Goal: Find specific page/section: Find specific page/section

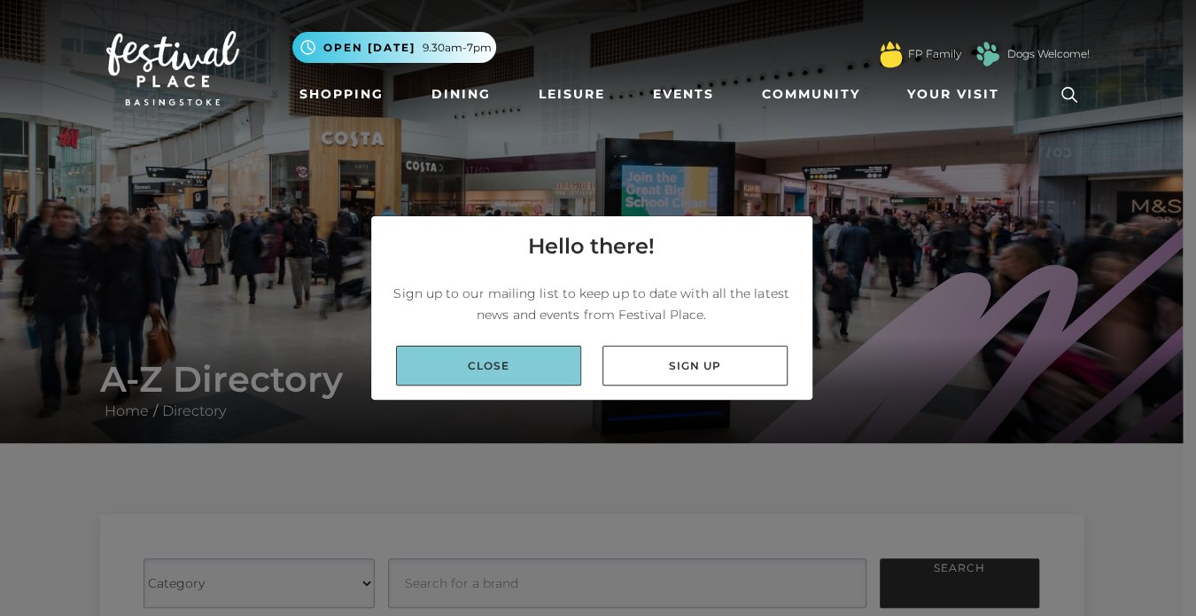
click at [545, 360] on link "Close" at bounding box center [488, 366] width 185 height 40
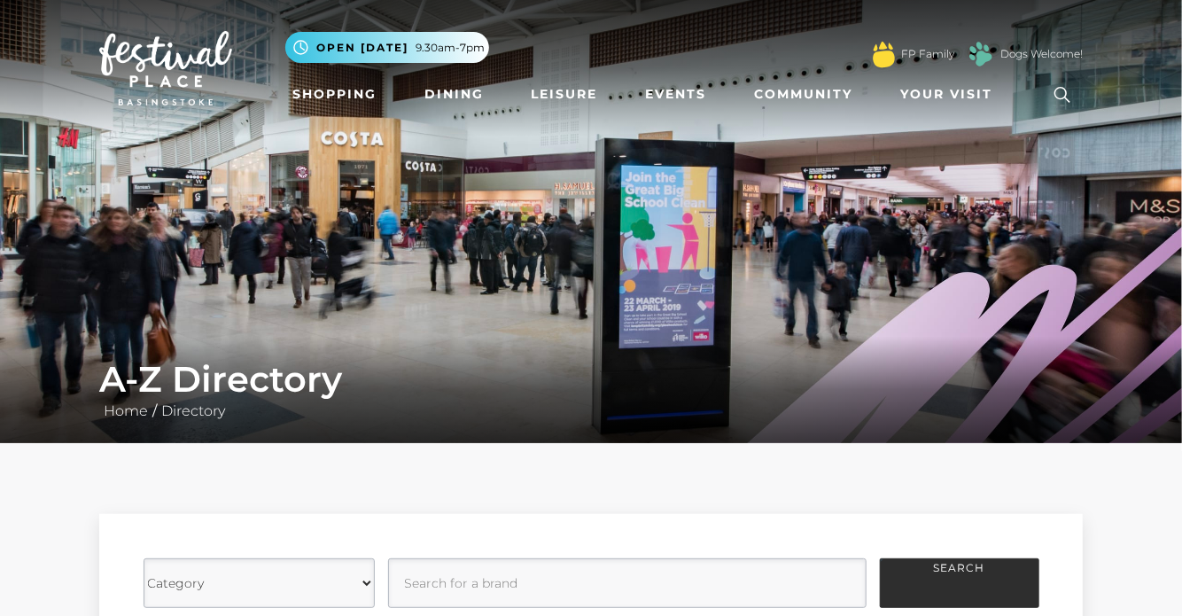
scroll to position [266, 0]
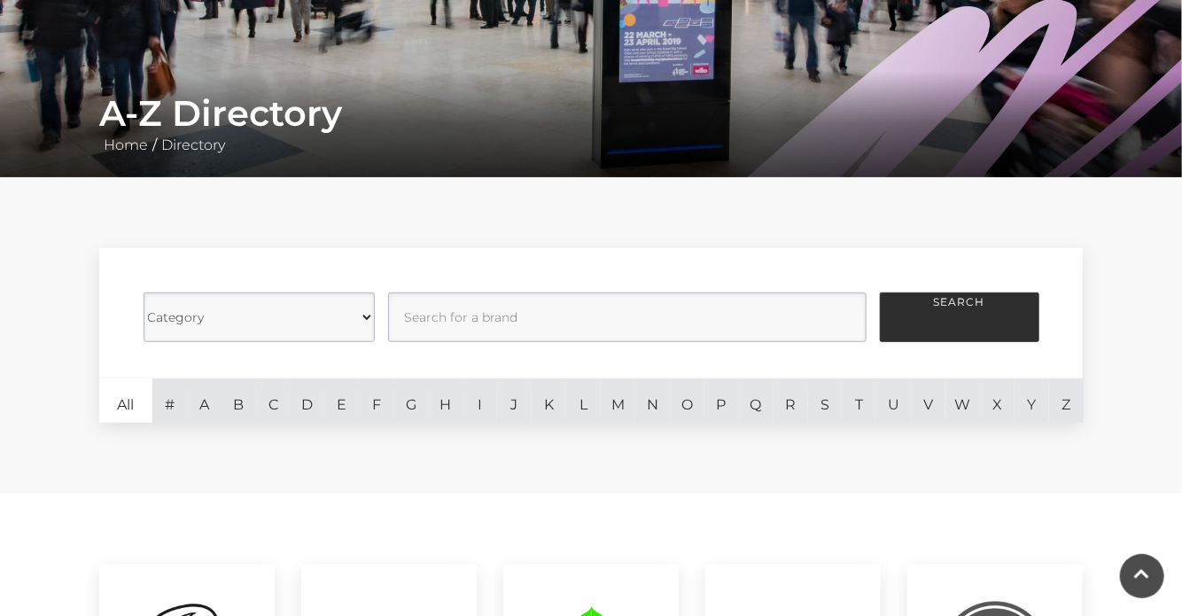
click at [259, 316] on select "Category Cafes Restaurants Fashion Services Technology Homeware Gifts, Statione…" at bounding box center [259, 317] width 231 height 50
select select "21063"
click at [144, 292] on select "Category Cafes Restaurants Fashion Services Technology Homeware Gifts, Statione…" at bounding box center [259, 317] width 231 height 50
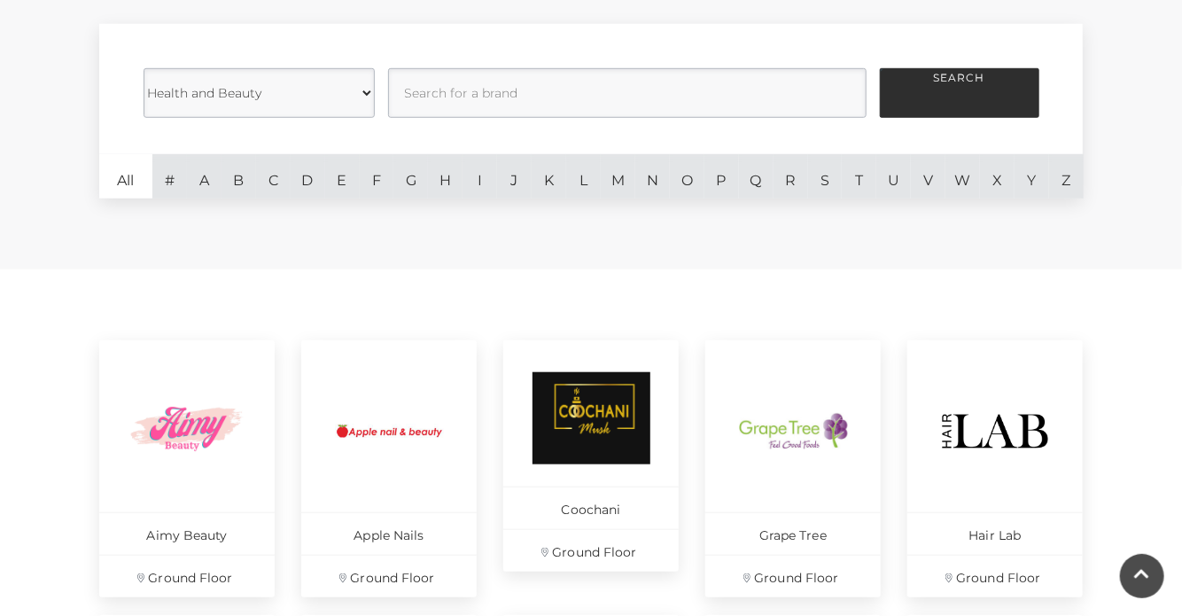
scroll to position [532, 0]
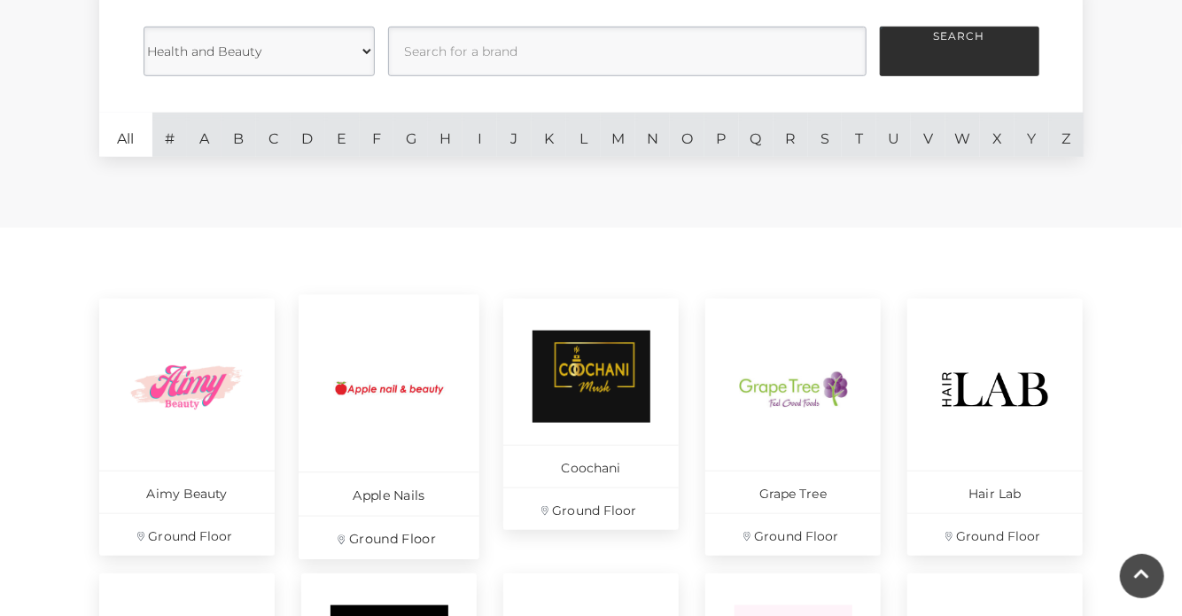
click at [397, 385] on img at bounding box center [389, 388] width 121 height 121
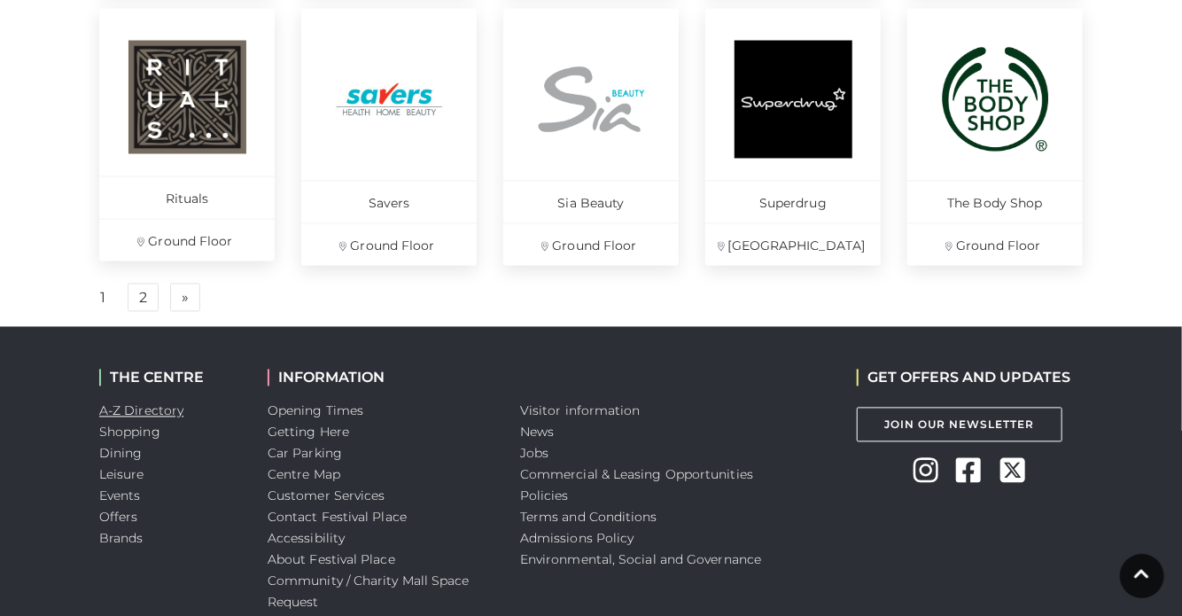
scroll to position [1418, 0]
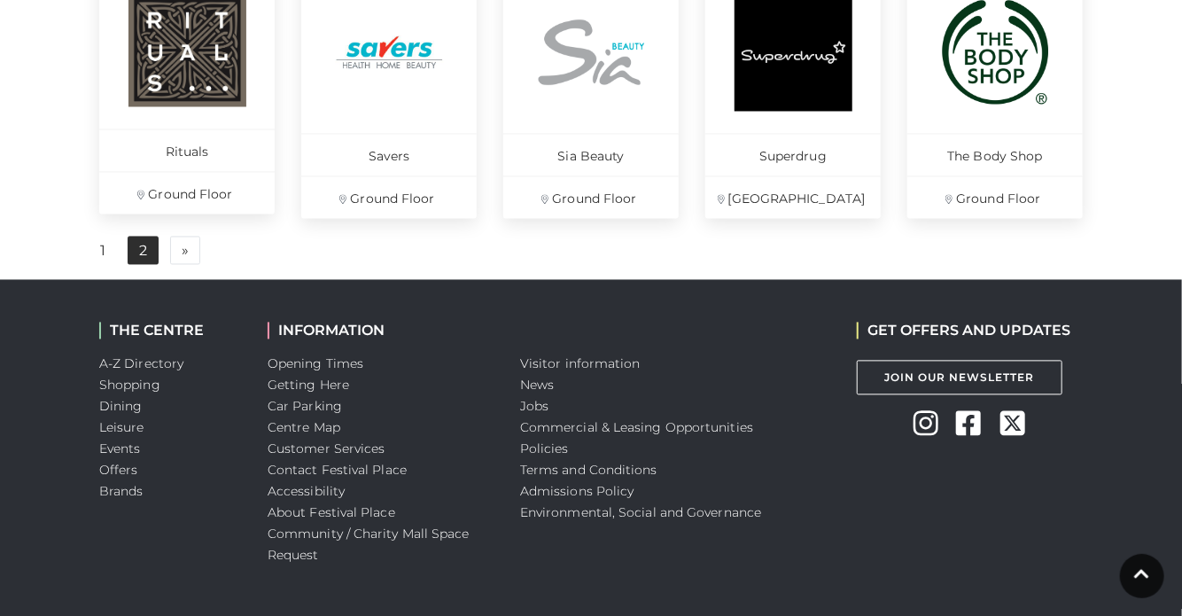
click at [143, 240] on link "2" at bounding box center [143, 251] width 31 height 28
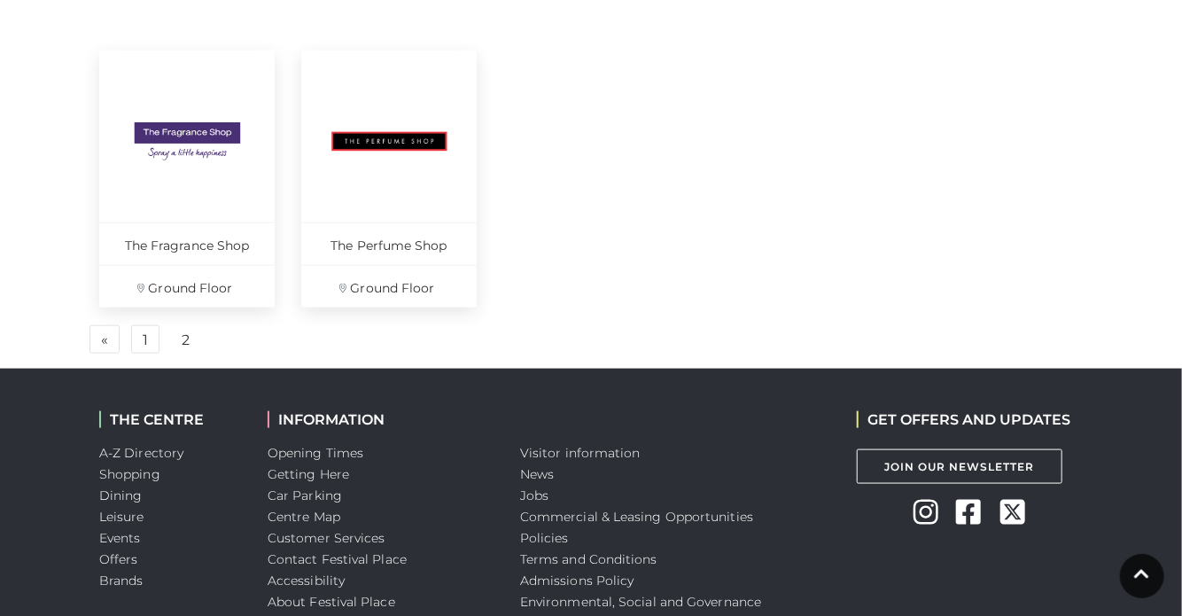
scroll to position [578, 0]
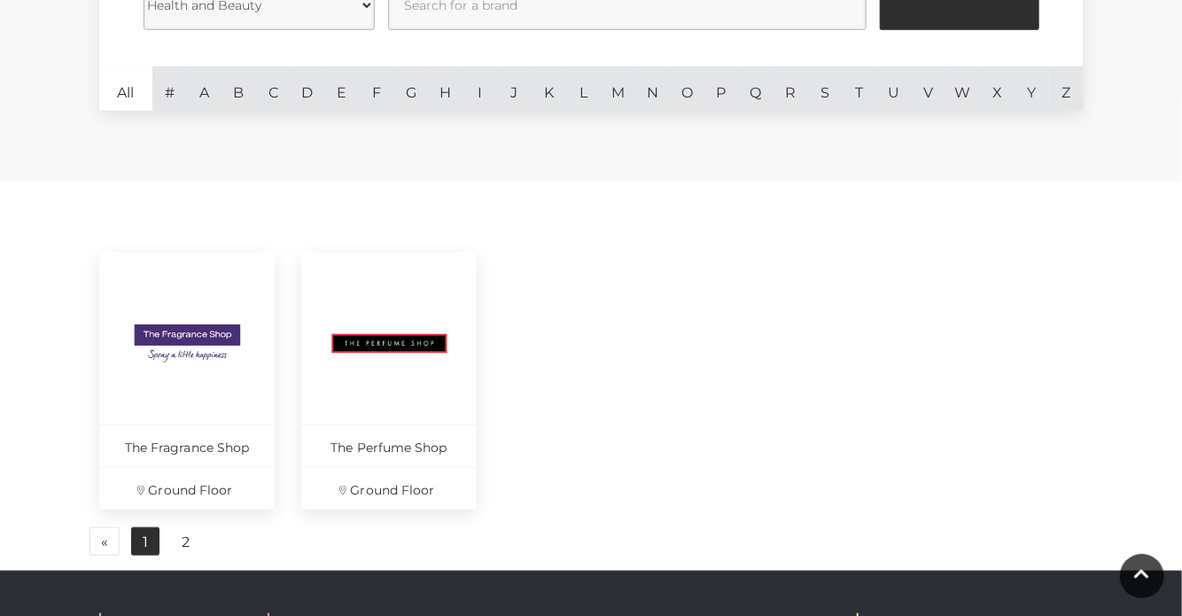
click at [153, 527] on link "1" at bounding box center [145, 541] width 28 height 28
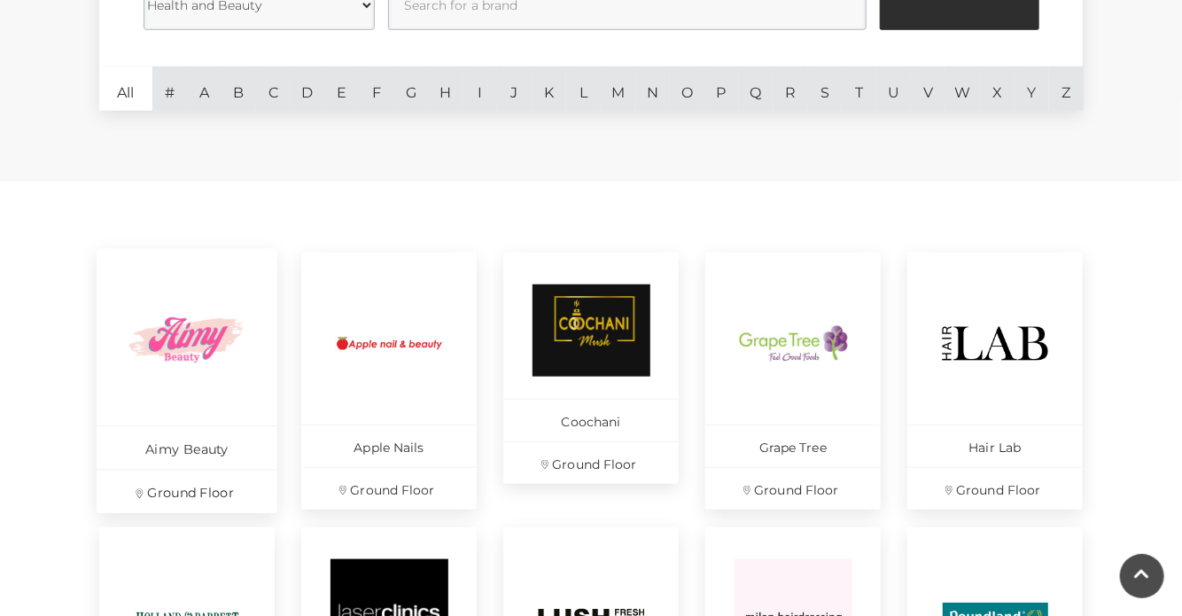
click at [178, 322] on img at bounding box center [187, 342] width 121 height 121
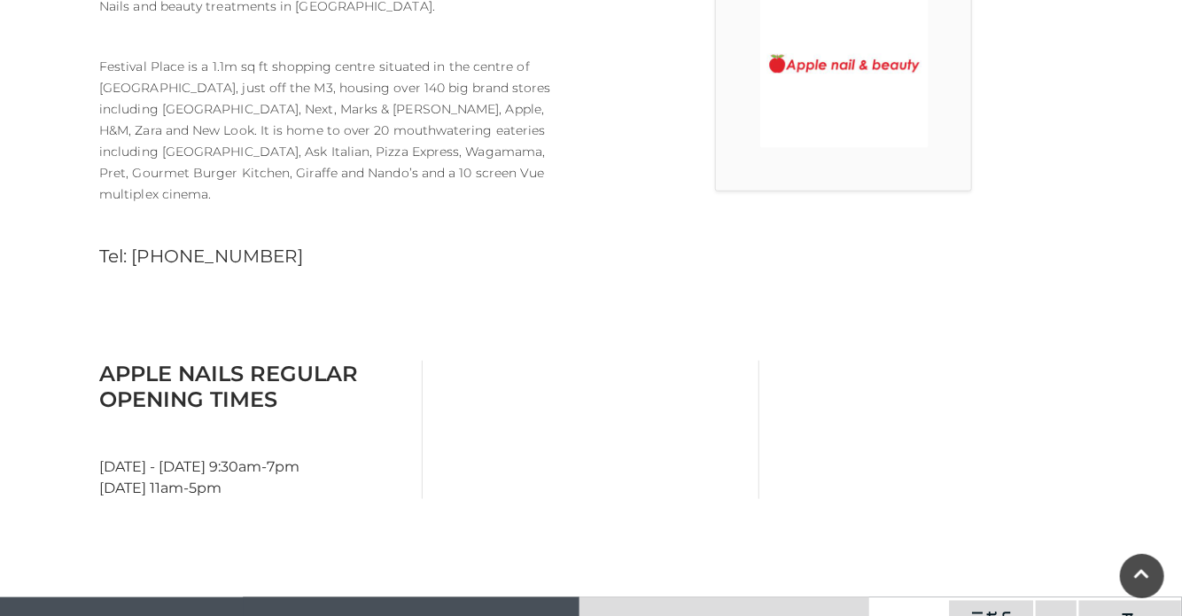
scroll to position [355, 0]
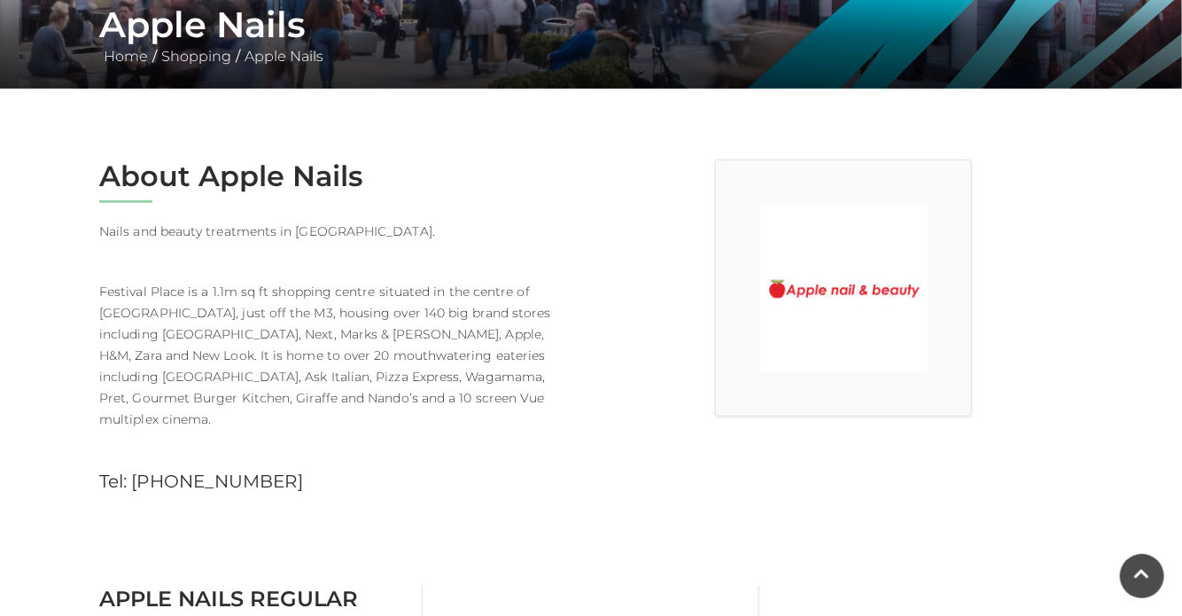
click at [230, 173] on h2 "About Apple Nails" at bounding box center [338, 177] width 479 height 34
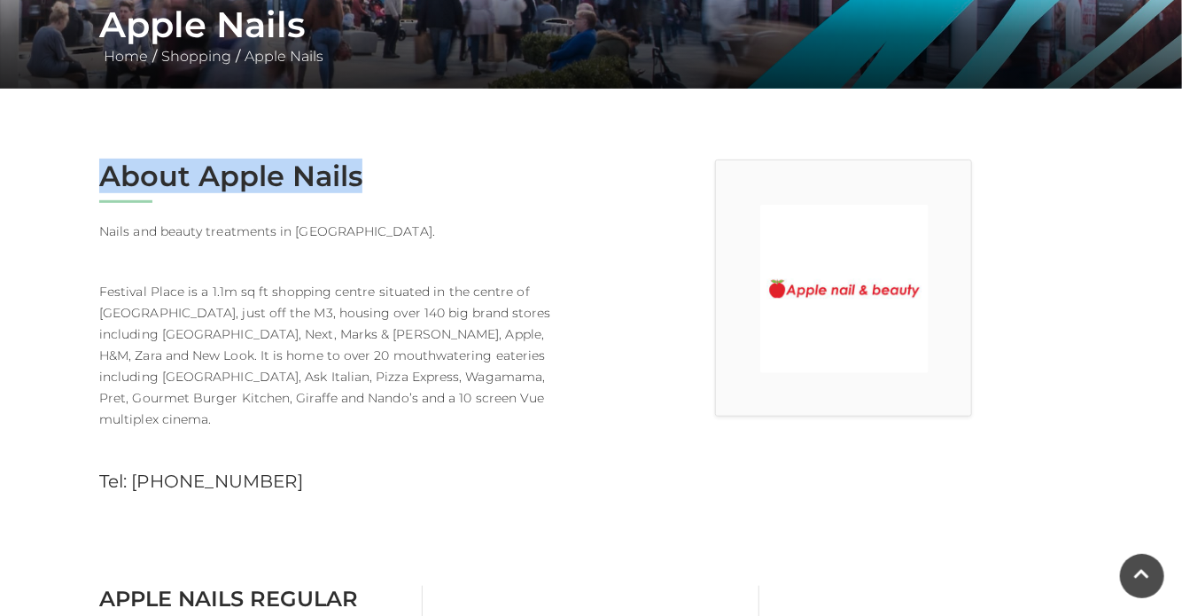
click at [230, 173] on h2 "About Apple Nails" at bounding box center [338, 177] width 479 height 34
drag, startPoint x: 230, startPoint y: 173, endPoint x: 535, endPoint y: 155, distance: 305.4
click at [535, 155] on main "Apple Nails Home / Shopping / Apple Nails About Apple Nails Nails and beauty tr…" at bounding box center [591, 543] width 1182 height 1797
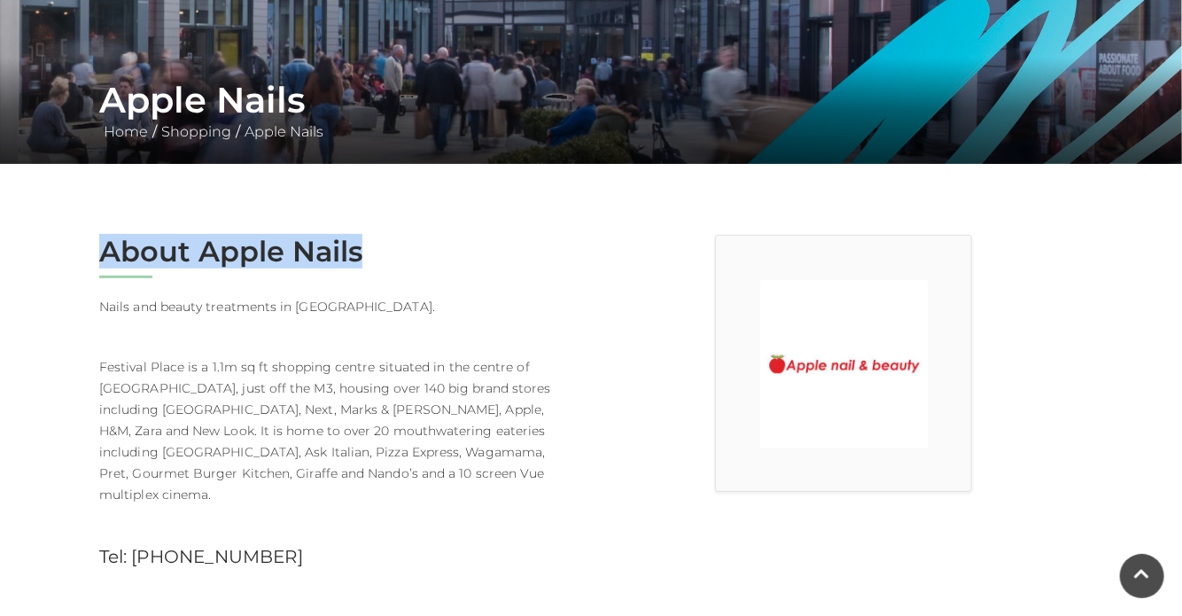
scroll to position [177, 0]
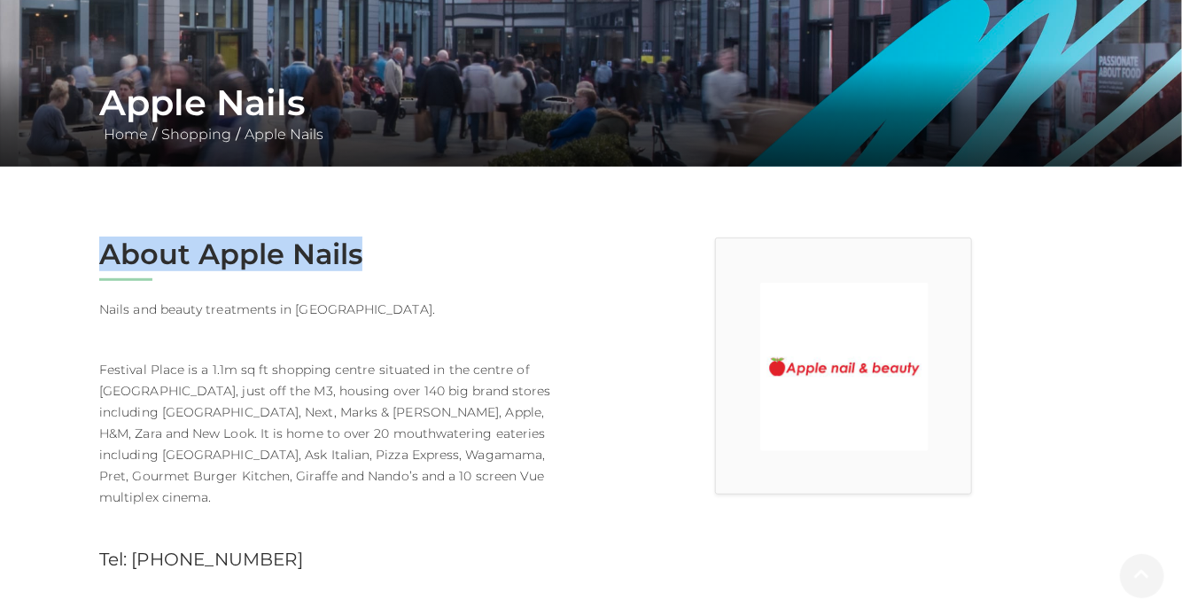
scroll to position [279, 0]
